Goal: Task Accomplishment & Management: Manage account settings

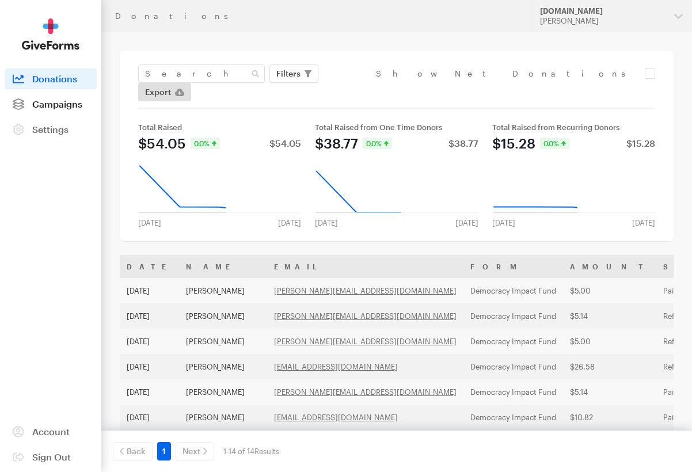
click at [50, 98] on link "Campaigns" at bounding box center [51, 104] width 92 height 21
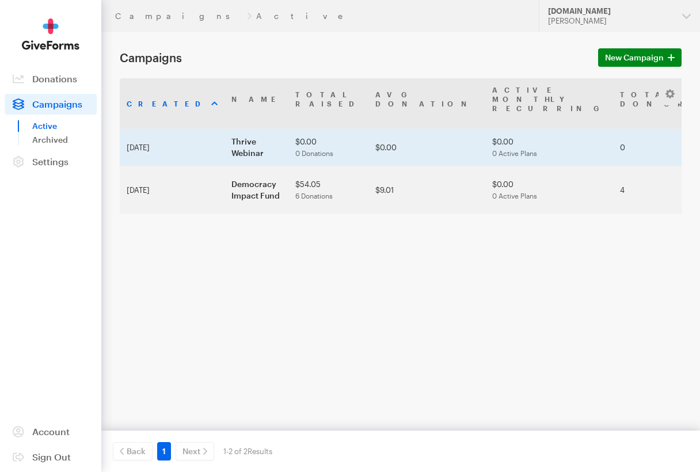
click at [138, 152] on td "Sep 09, 2025" at bounding box center [172, 147] width 105 height 37
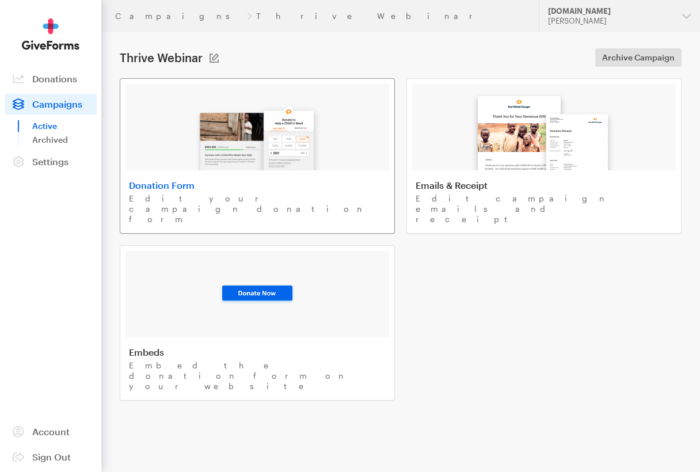
click at [184, 168] on div at bounding box center [258, 127] width 264 height 86
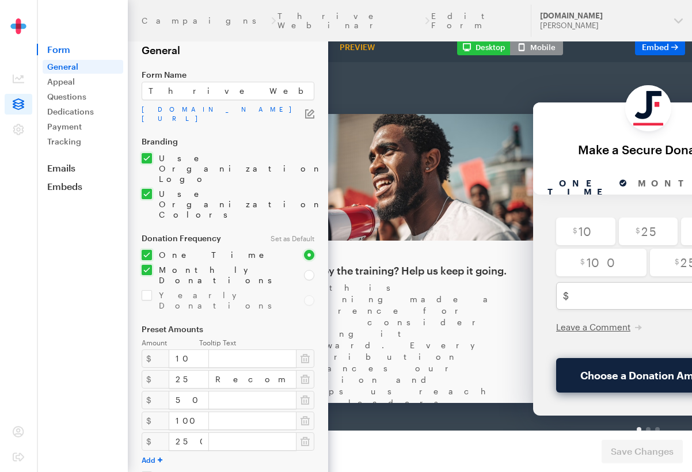
click at [429, 267] on div "If this training made a difference for you, consider paying it forward. Every c…" at bounding box center [395, 390] width 230 height 276
click at [5, 162] on aside "Donations Donors Campaigns Settings Organization Payments Notifications Integra…" at bounding box center [18, 236] width 37 height 472
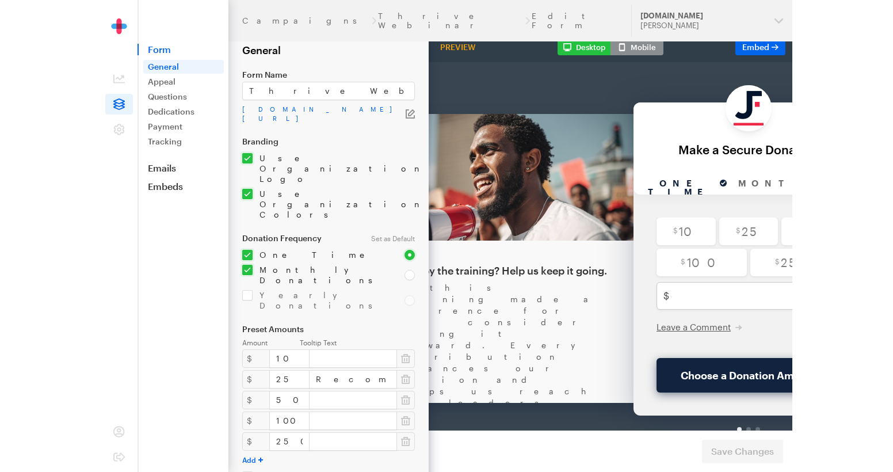
scroll to position [0, 24]
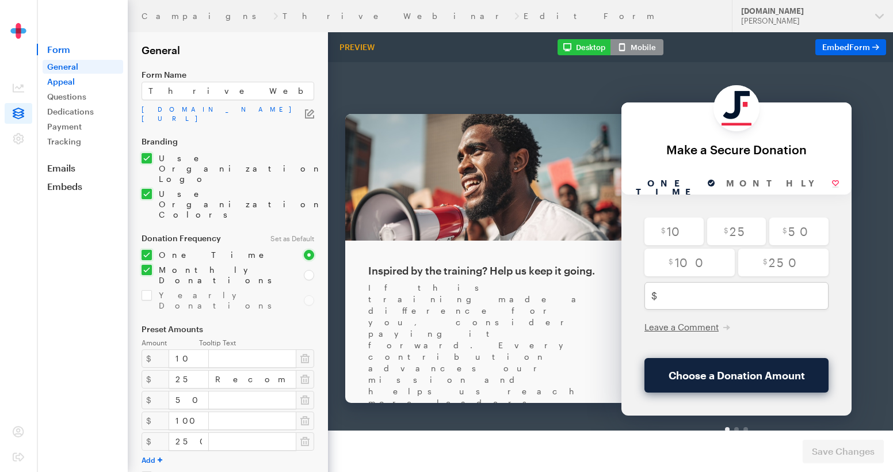
click at [77, 83] on link "Appeal" at bounding box center [83, 82] width 81 height 14
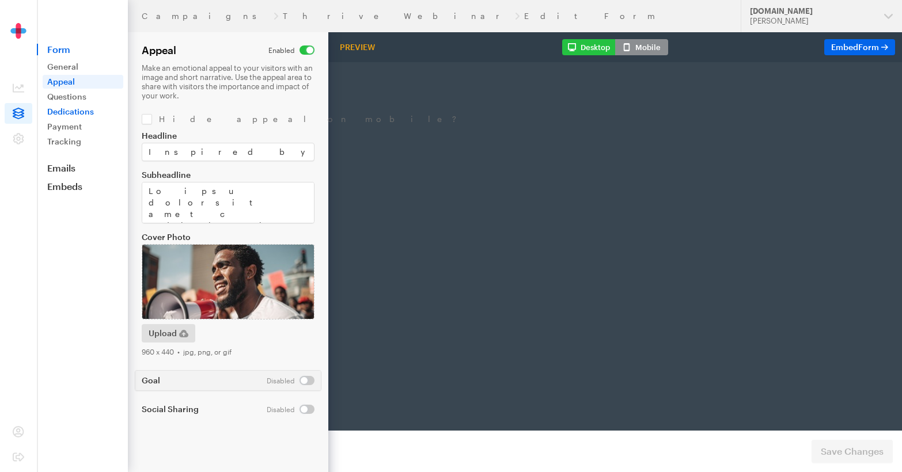
scroll to position [0, 8]
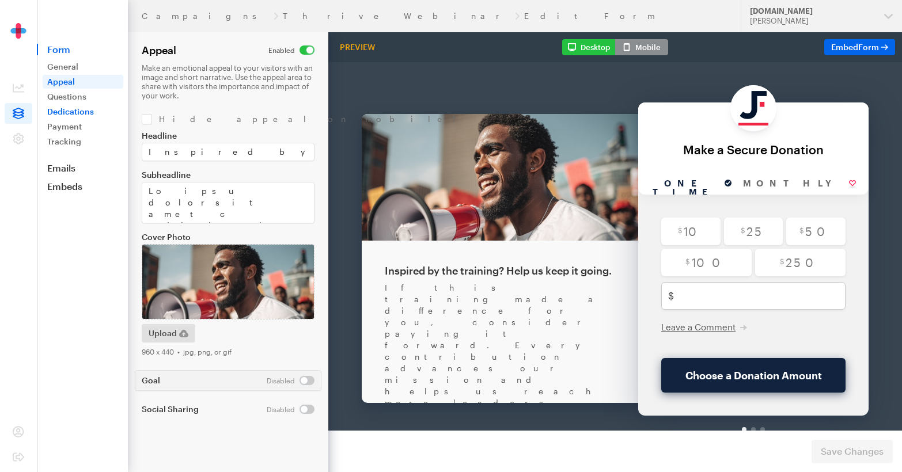
click at [59, 113] on link "Dedications" at bounding box center [83, 112] width 81 height 14
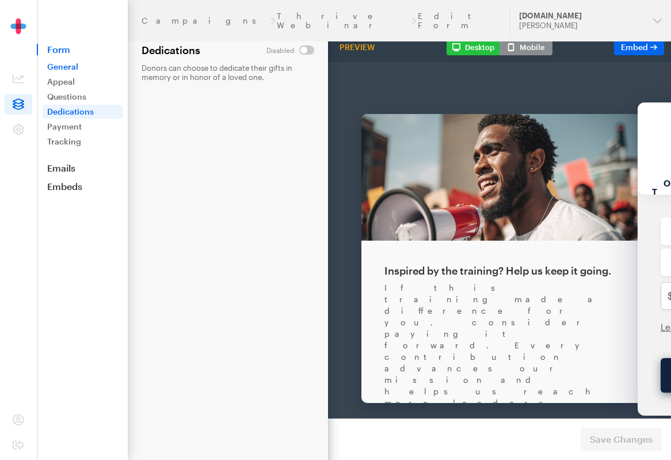
click at [77, 69] on link "General" at bounding box center [83, 67] width 81 height 14
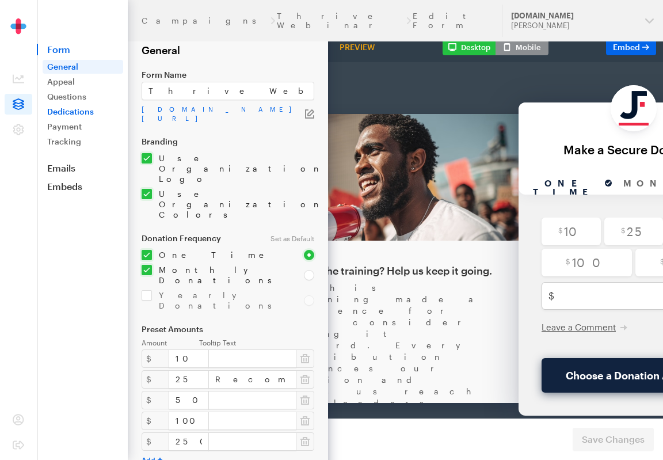
click at [63, 112] on link "Dedications" at bounding box center [83, 112] width 81 height 14
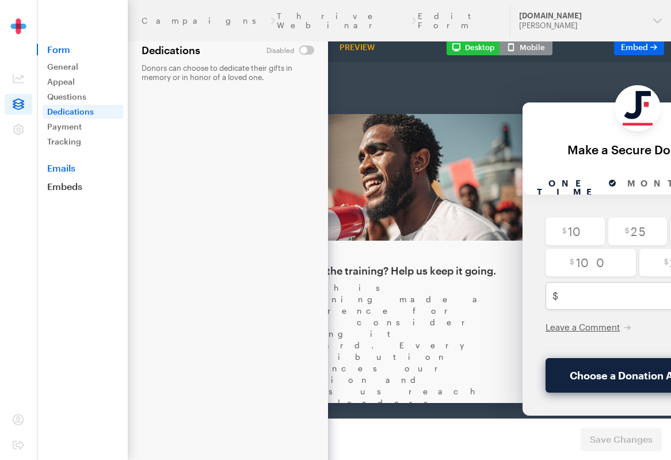
click at [68, 169] on link "Emails" at bounding box center [82, 168] width 91 height 12
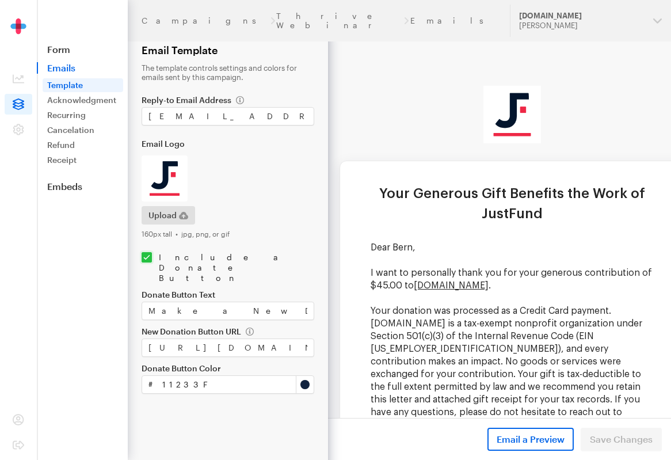
scroll to position [0, 13]
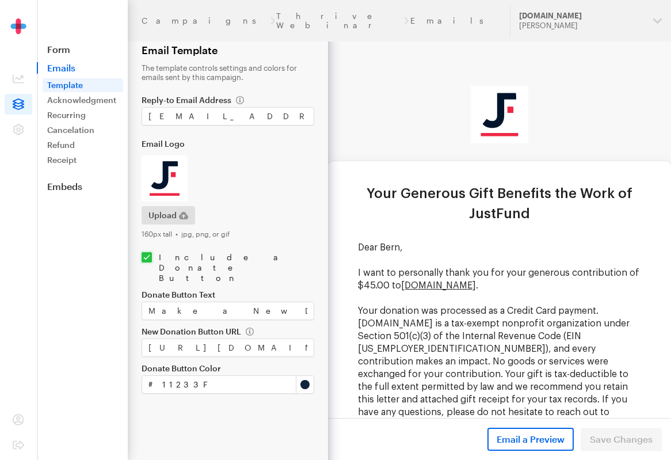
click at [74, 114] on link "Recurring" at bounding box center [83, 115] width 81 height 14
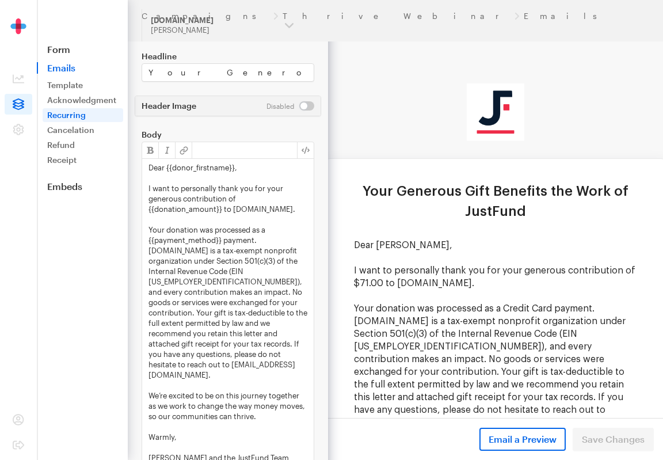
scroll to position [212, 0]
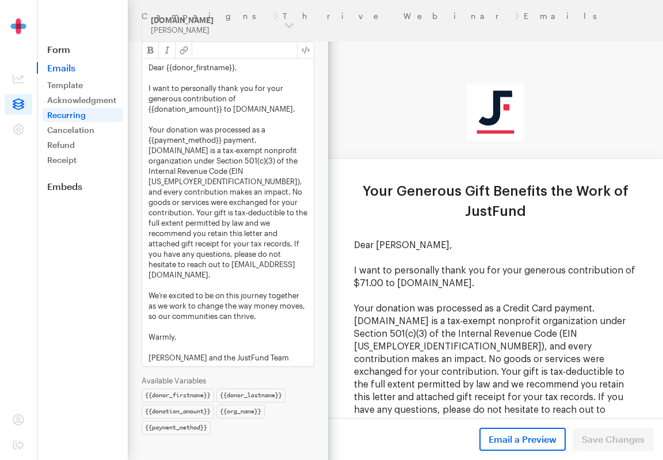
click at [177, 142] on p "Your donation was processed as a {{payment_method}} payment. [DOMAIN_NAME] is a…" at bounding box center [228, 201] width 159 height 155
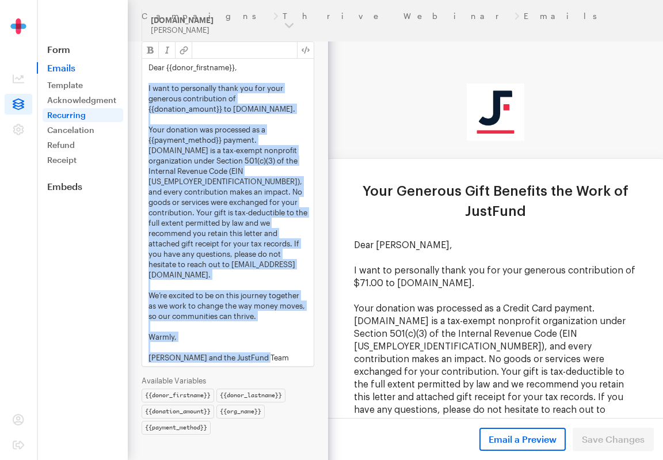
drag, startPoint x: 149, startPoint y: 92, endPoint x: 282, endPoint y: 353, distance: 292.7
click at [282, 353] on div "Dear {{donor_firstname}}, I want to personally thank you for your generous cont…" at bounding box center [228, 212] width 172 height 307
paste div
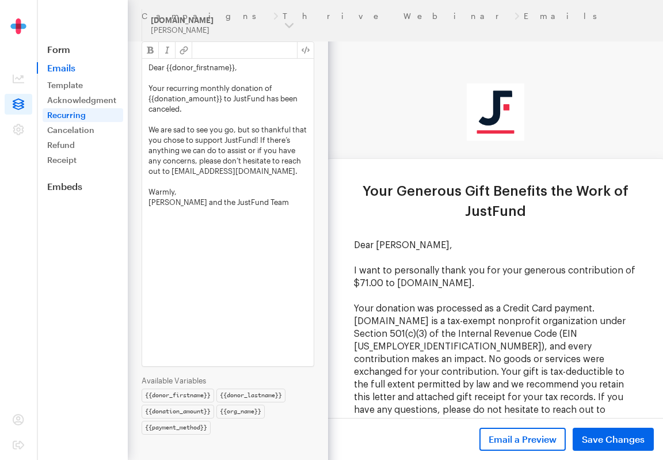
click at [611, 436] on span "Save Changes" at bounding box center [613, 439] width 63 height 14
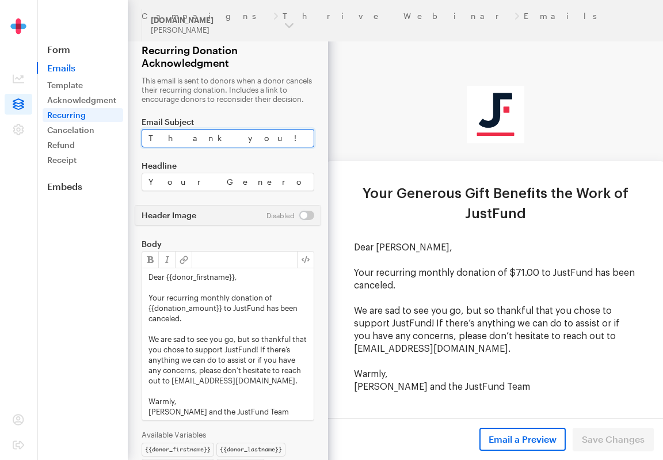
click at [188, 146] on input "Thank you!" at bounding box center [228, 138] width 173 height 18
paste input "Your Recurring Donation to JustFund was Canceled"
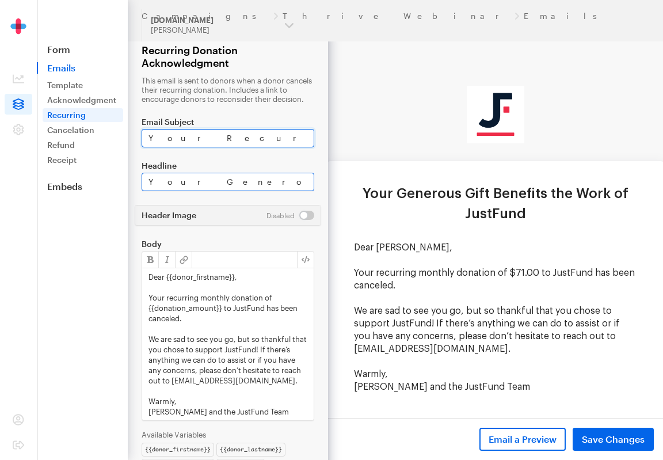
type input "Your Recurring Donation to JustFund was Canceled"
click at [190, 191] on input "Your Generous Gift Benefits the Work of JustFund" at bounding box center [228, 182] width 173 height 18
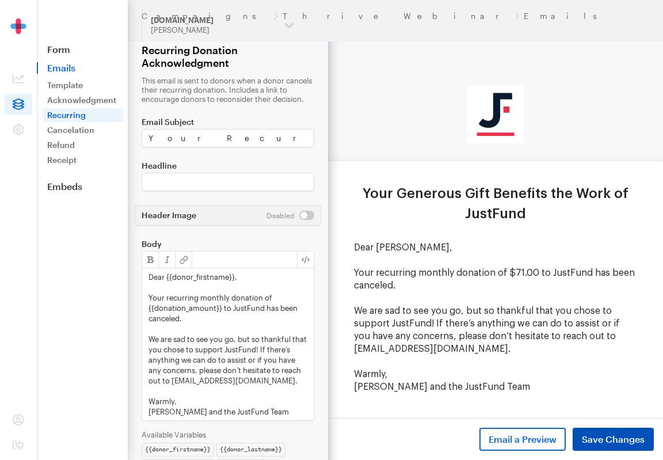
click at [599, 437] on span "Save Changes" at bounding box center [613, 439] width 63 height 14
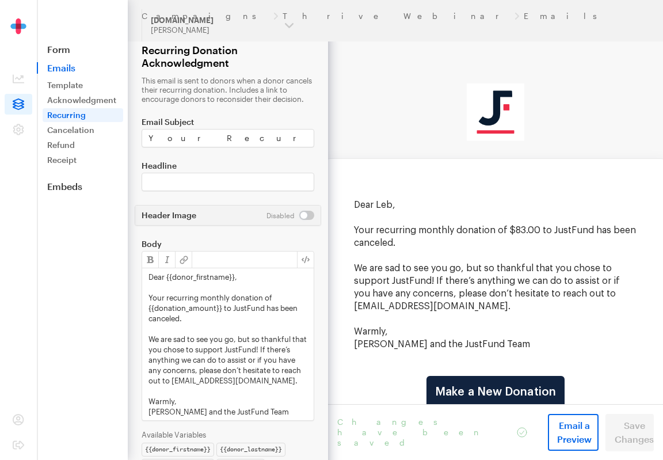
scroll to position [5, 0]
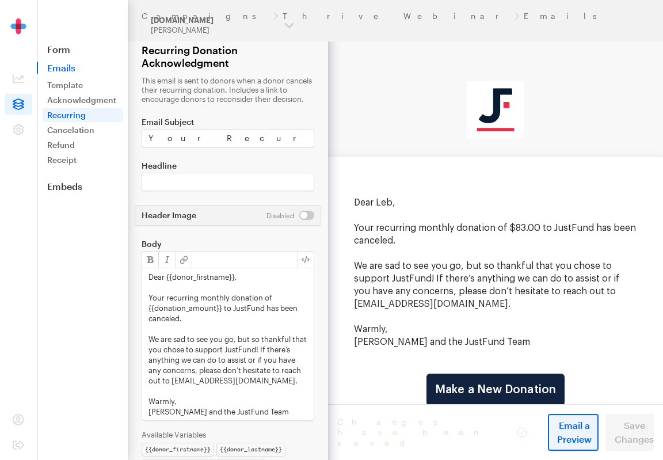
click at [557, 445] on span "Email a Preview" at bounding box center [574, 433] width 35 height 28
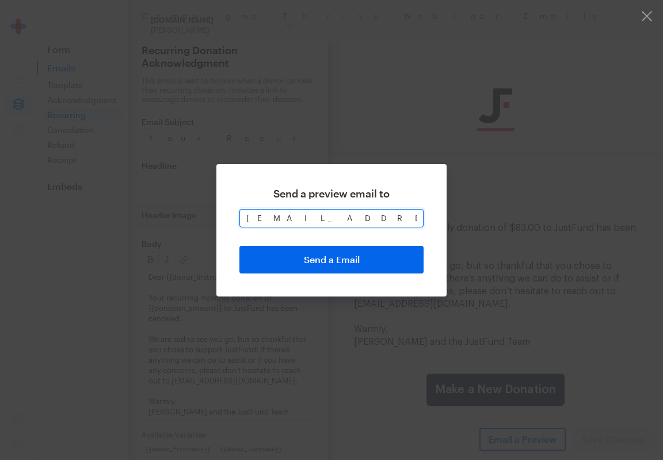
drag, startPoint x: 260, startPoint y: 220, endPoint x: 238, endPoint y: 220, distance: 21.9
click at [238, 220] on div "Send a preview email to iara@justfund.us Send a Email" at bounding box center [331, 230] width 230 height 132
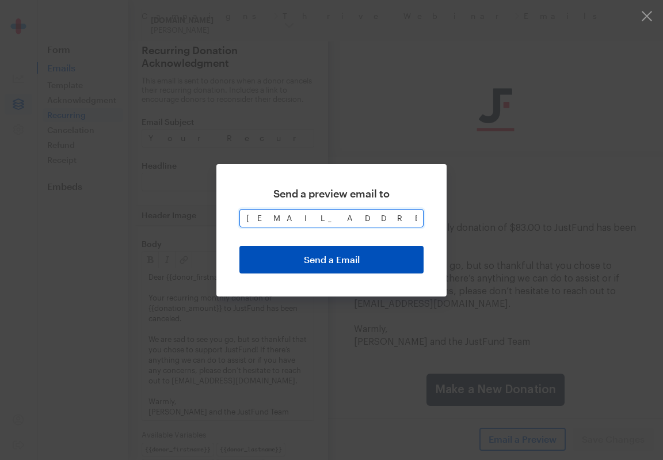
type input "sdoran@justfund.us"
click at [356, 260] on button "Send a Email" at bounding box center [331, 260] width 184 height 28
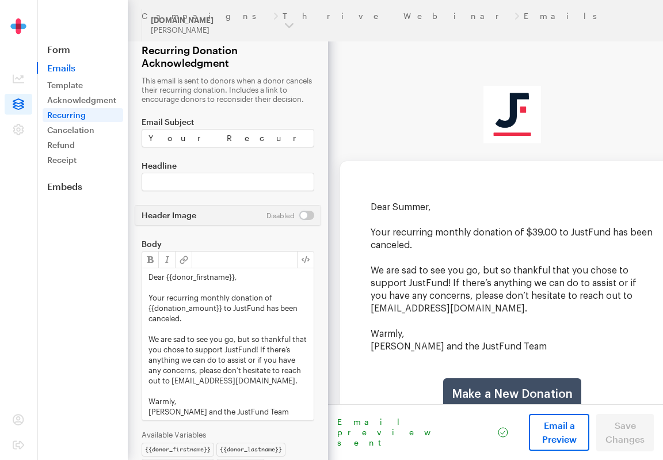
scroll to position [0, 17]
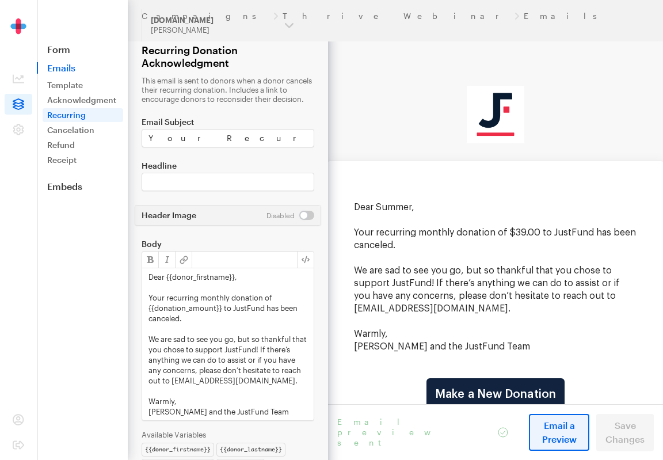
click at [552, 443] on span "Email a Preview" at bounding box center [559, 433] width 42 height 28
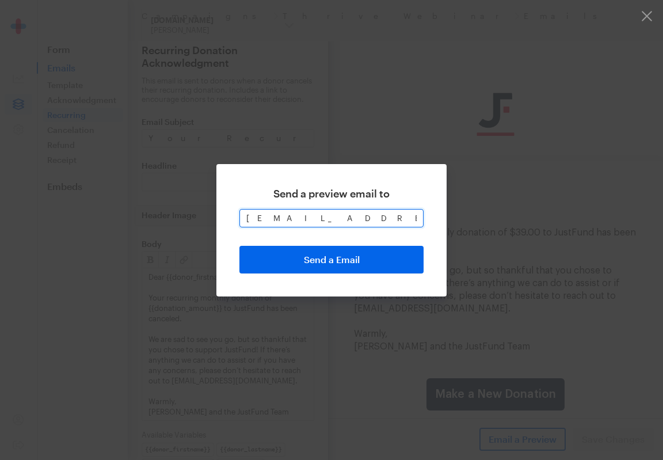
drag, startPoint x: 260, startPoint y: 218, endPoint x: 219, endPoint y: 220, distance: 40.9
click at [219, 220] on div "Send a preview email to [EMAIL_ADDRESS][DOMAIN_NAME] Send a Email" at bounding box center [331, 230] width 230 height 132
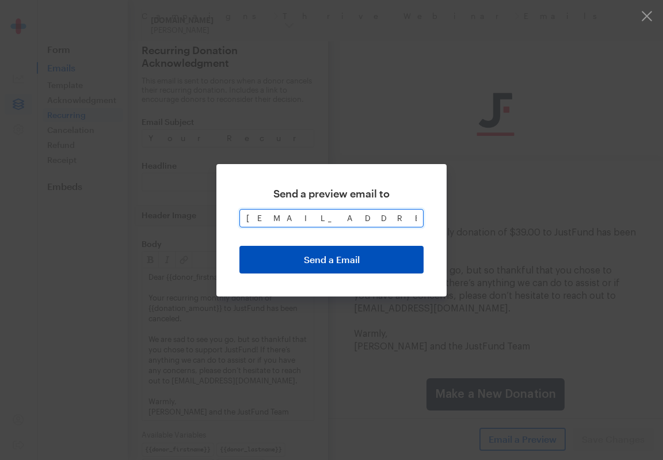
type input "mlee@justfund.us"
click at [304, 257] on button "Send a Email" at bounding box center [331, 260] width 184 height 28
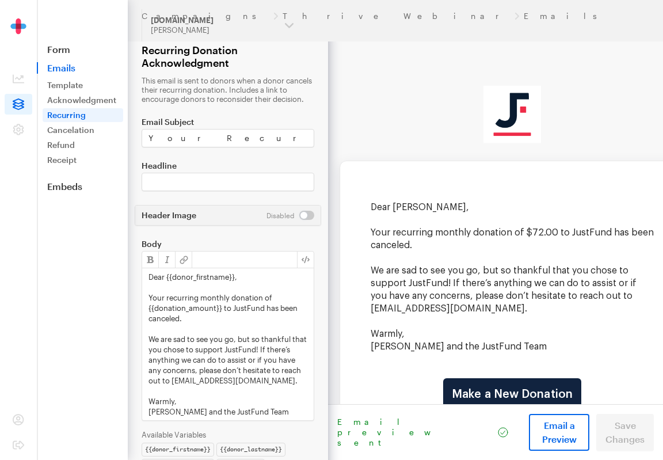
scroll to position [0, 17]
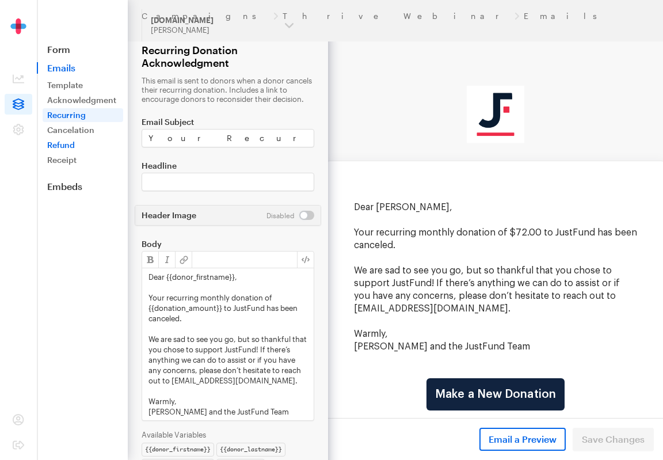
click at [77, 149] on link "Refund" at bounding box center [83, 145] width 81 height 14
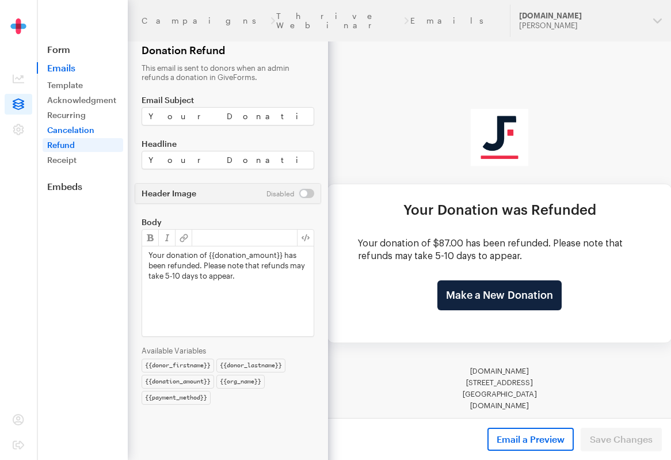
click at [71, 128] on link "Cancelation" at bounding box center [83, 130] width 81 height 14
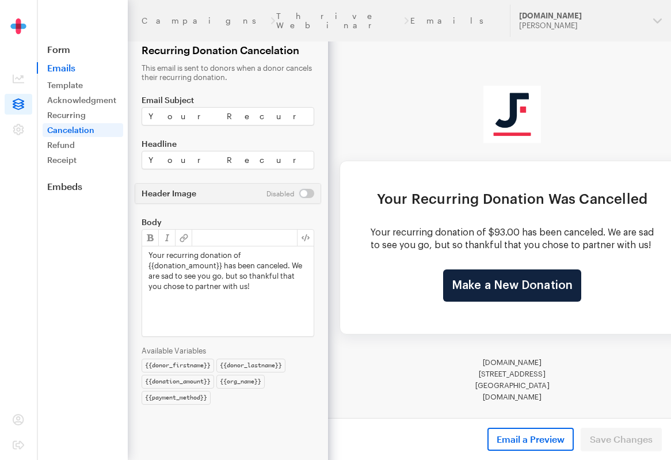
scroll to position [0, 13]
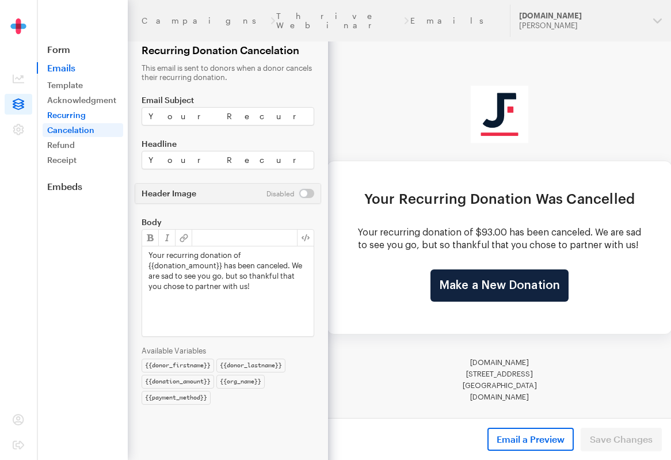
click at [72, 112] on link "Recurring" at bounding box center [83, 115] width 81 height 14
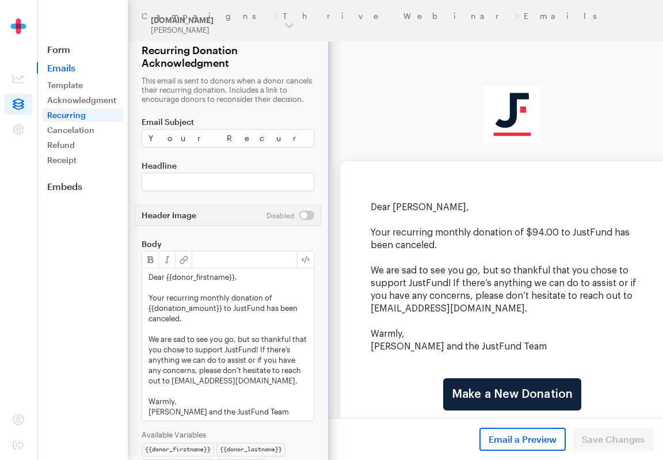
scroll to position [0, 17]
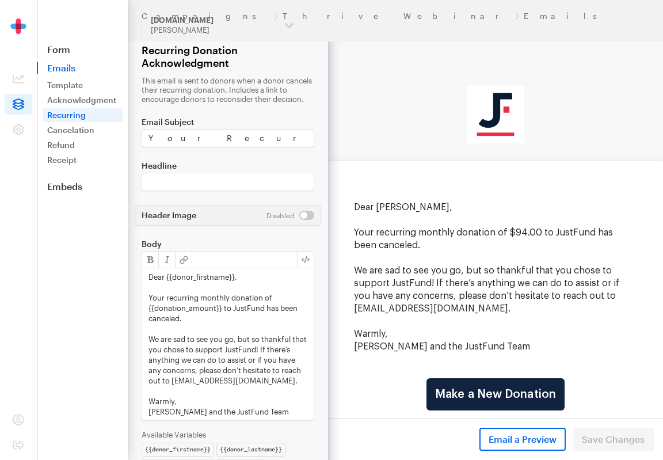
click at [74, 102] on link "Acknowledgment" at bounding box center [83, 100] width 81 height 14
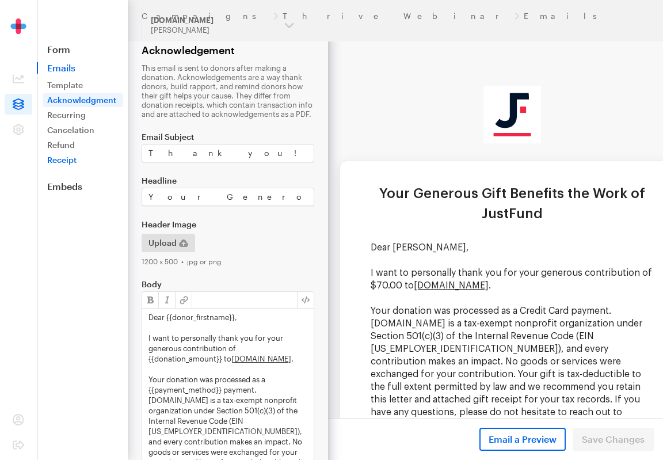
scroll to position [0, 17]
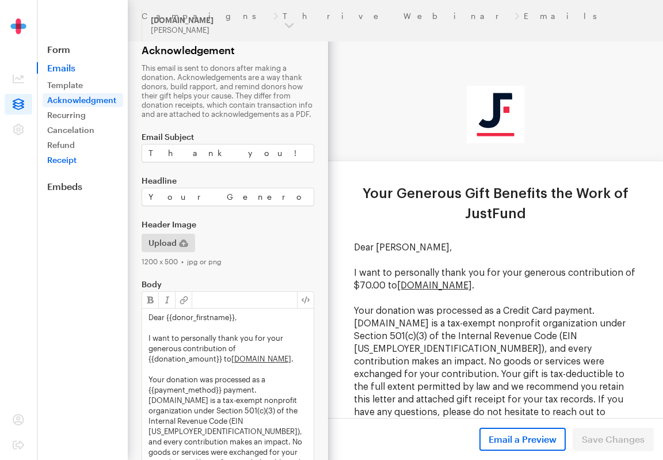
click at [58, 161] on link "Receipt" at bounding box center [83, 160] width 81 height 14
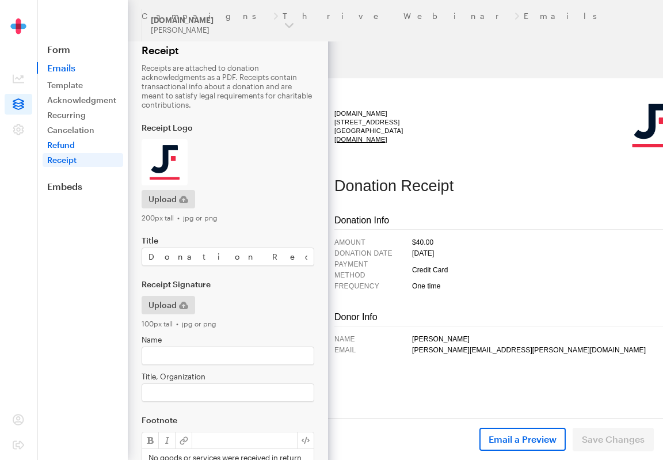
click at [58, 146] on link "Refund" at bounding box center [83, 145] width 81 height 14
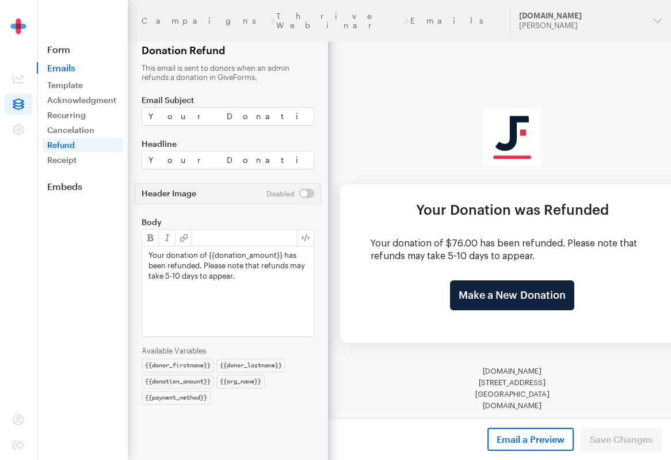
scroll to position [0, 13]
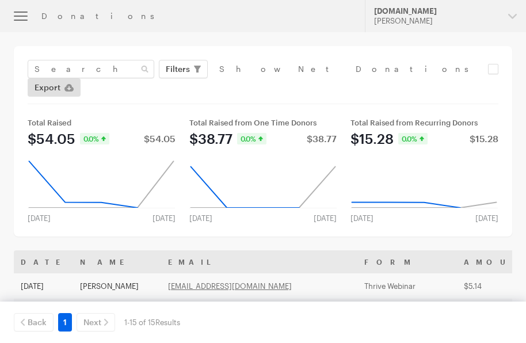
click at [20, 18] on button "button" at bounding box center [20, 16] width 41 height 32
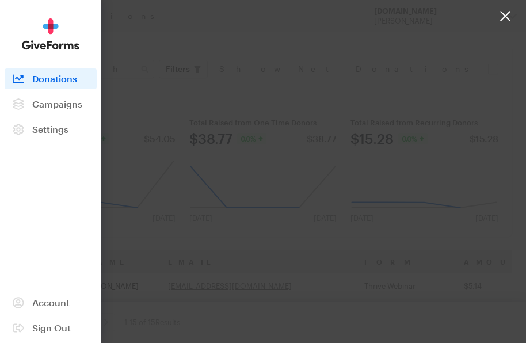
click at [41, 81] on span "Donations" at bounding box center [54, 78] width 45 height 11
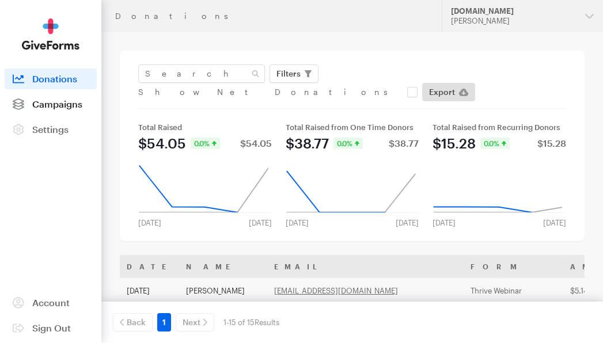
click at [45, 104] on span "Campaigns" at bounding box center [57, 103] width 50 height 11
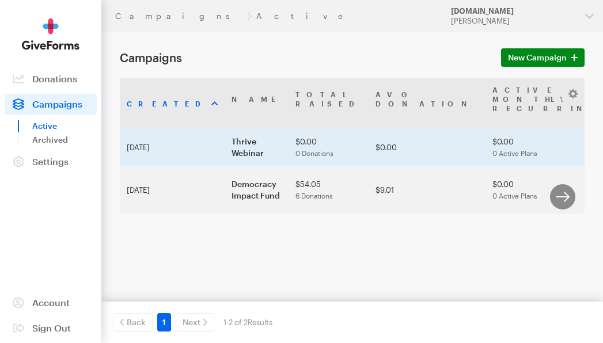
click at [225, 155] on td "Thrive Webinar" at bounding box center [257, 147] width 64 height 37
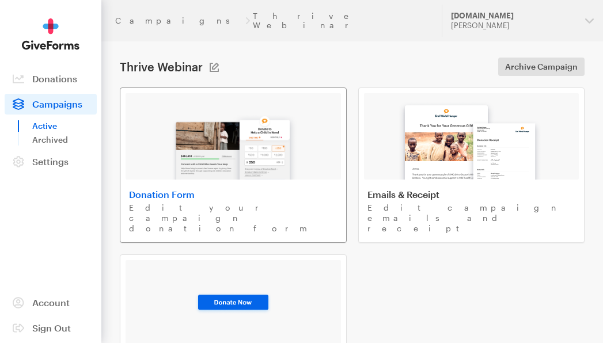
click at [208, 141] on img at bounding box center [233, 143] width 135 height 74
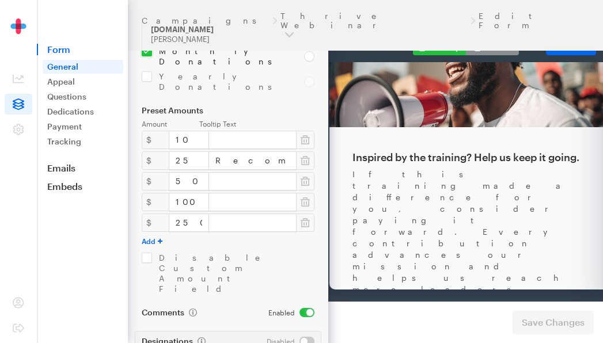
scroll to position [218, 0]
click at [58, 81] on link "Appeal" at bounding box center [83, 82] width 81 height 14
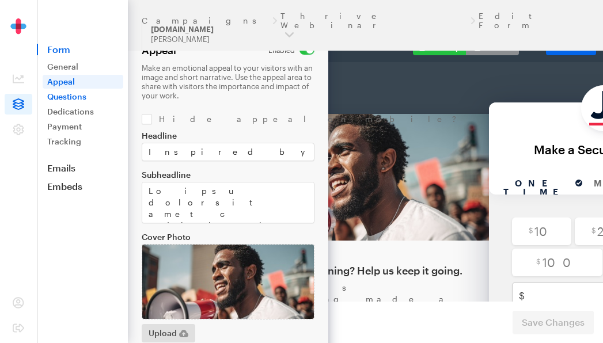
click at [58, 101] on link "Questions" at bounding box center [83, 97] width 81 height 14
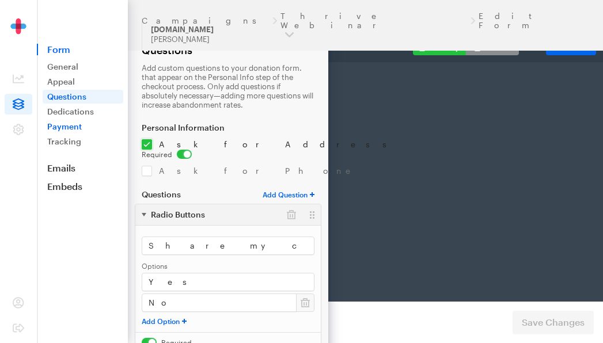
click at [58, 126] on link "Payment" at bounding box center [83, 127] width 81 height 14
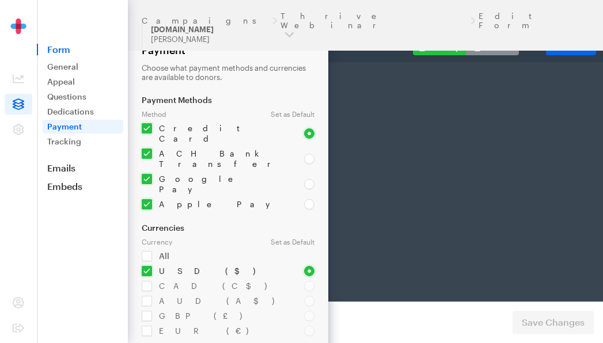
scroll to position [0, 157]
select select "US"
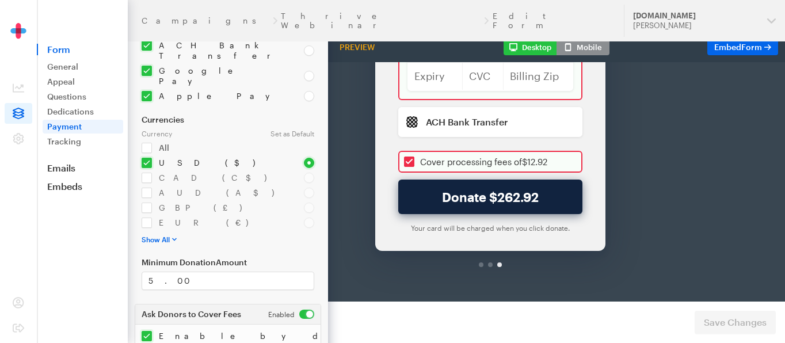
scroll to position [108, 0]
